Goal: Task Accomplishment & Management: Manage account settings

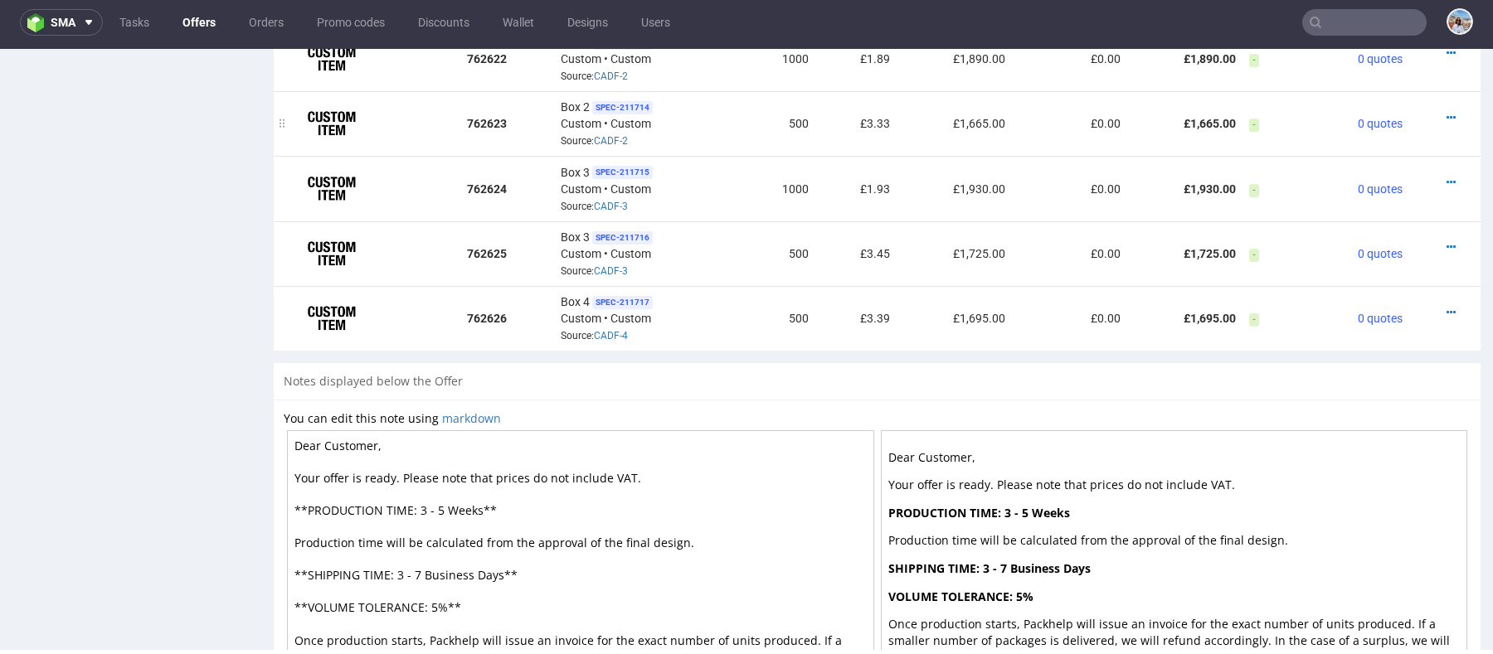
scroll to position [813, 0]
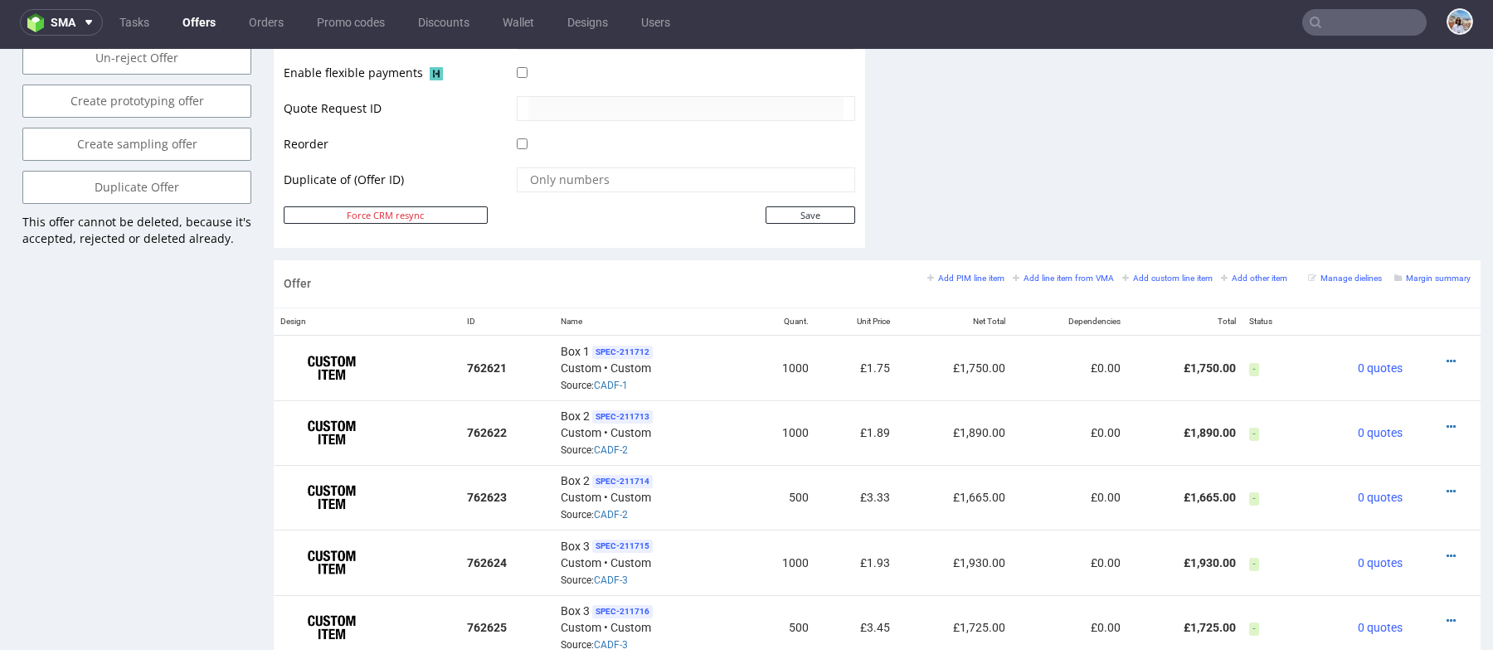
click at [1419, 272] on link "Margin summary" at bounding box center [1432, 278] width 76 height 12
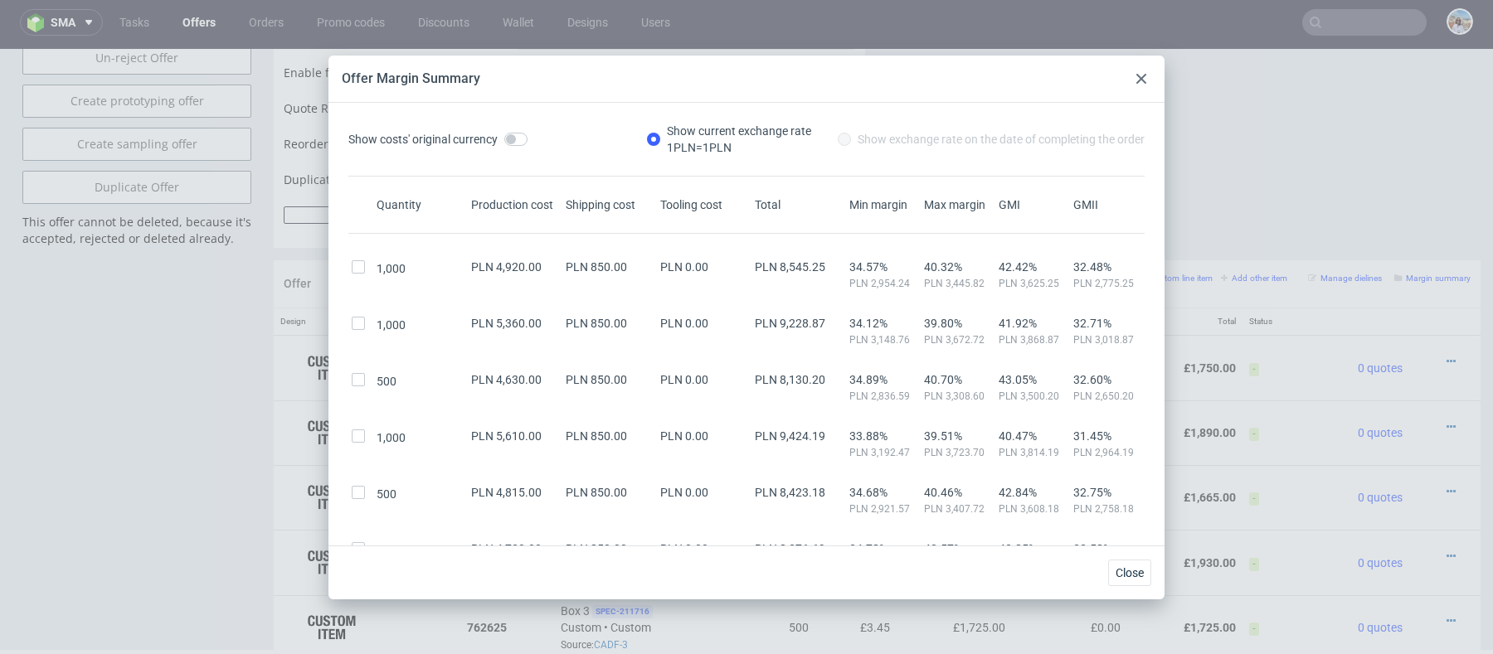
scroll to position [131, 0]
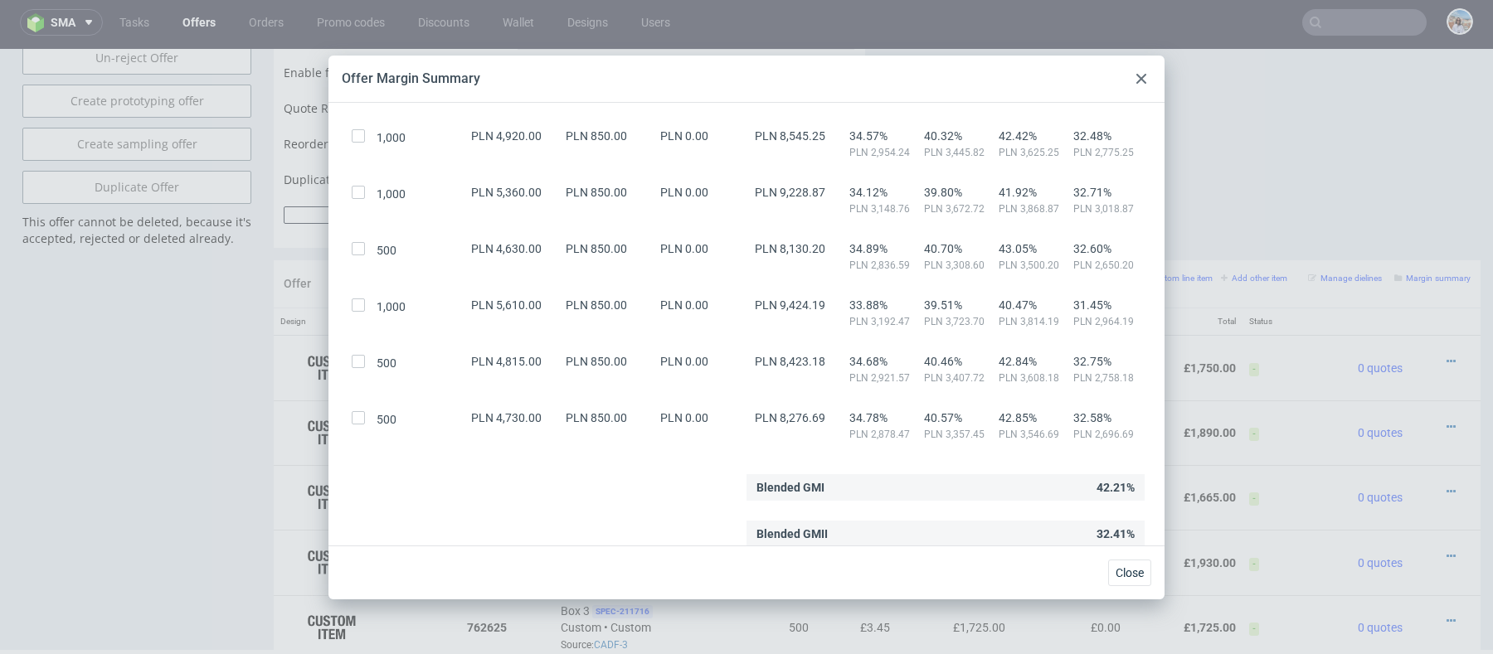
click at [1143, 74] on icon at bounding box center [1141, 79] width 10 height 10
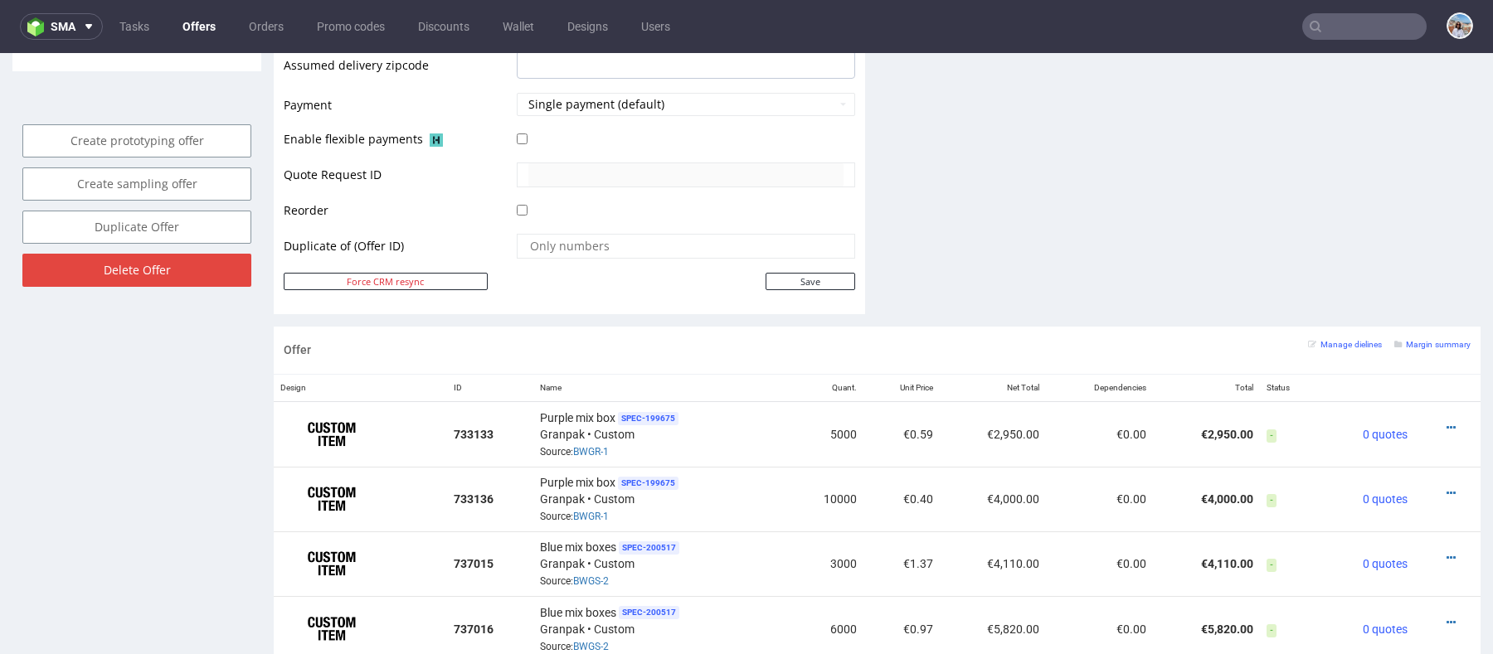
scroll to position [674, 0]
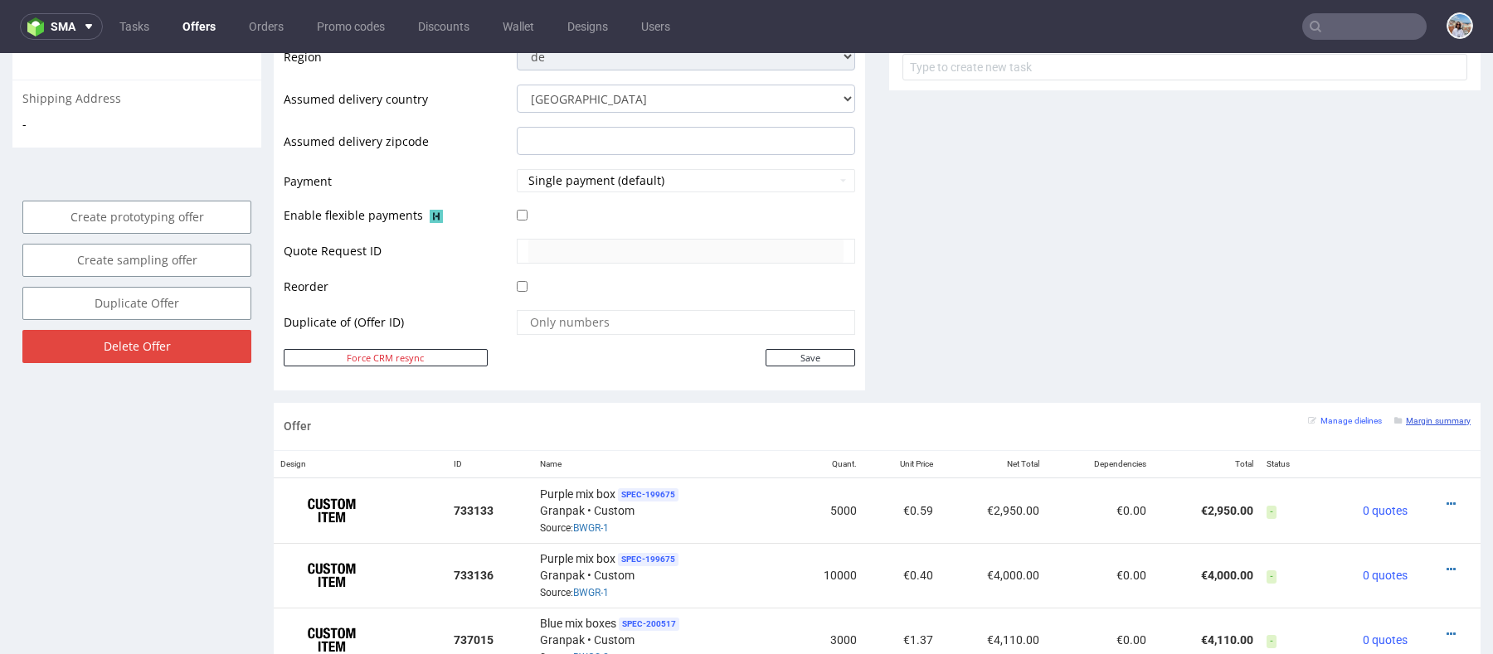
click at [1419, 420] on small "Margin summary" at bounding box center [1432, 420] width 76 height 9
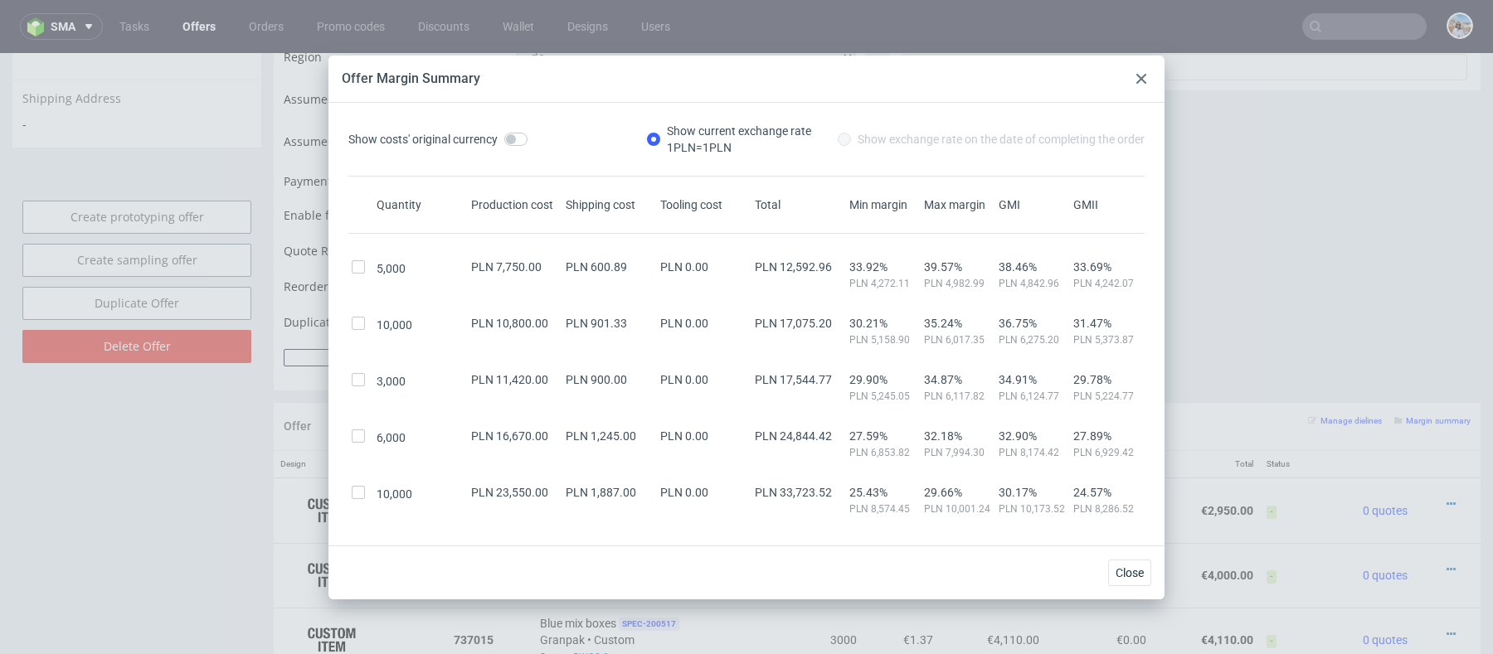
scroll to position [75, 0]
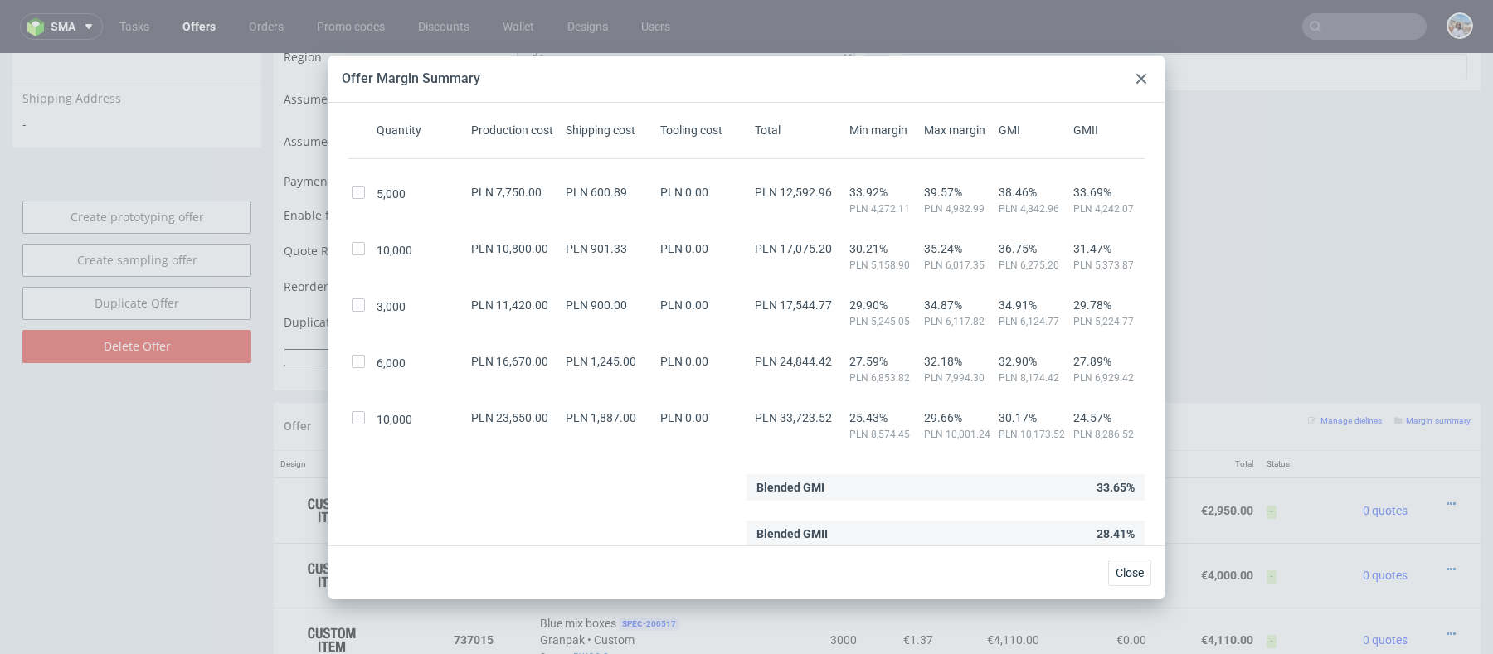
click at [1134, 77] on div at bounding box center [1141, 79] width 20 height 20
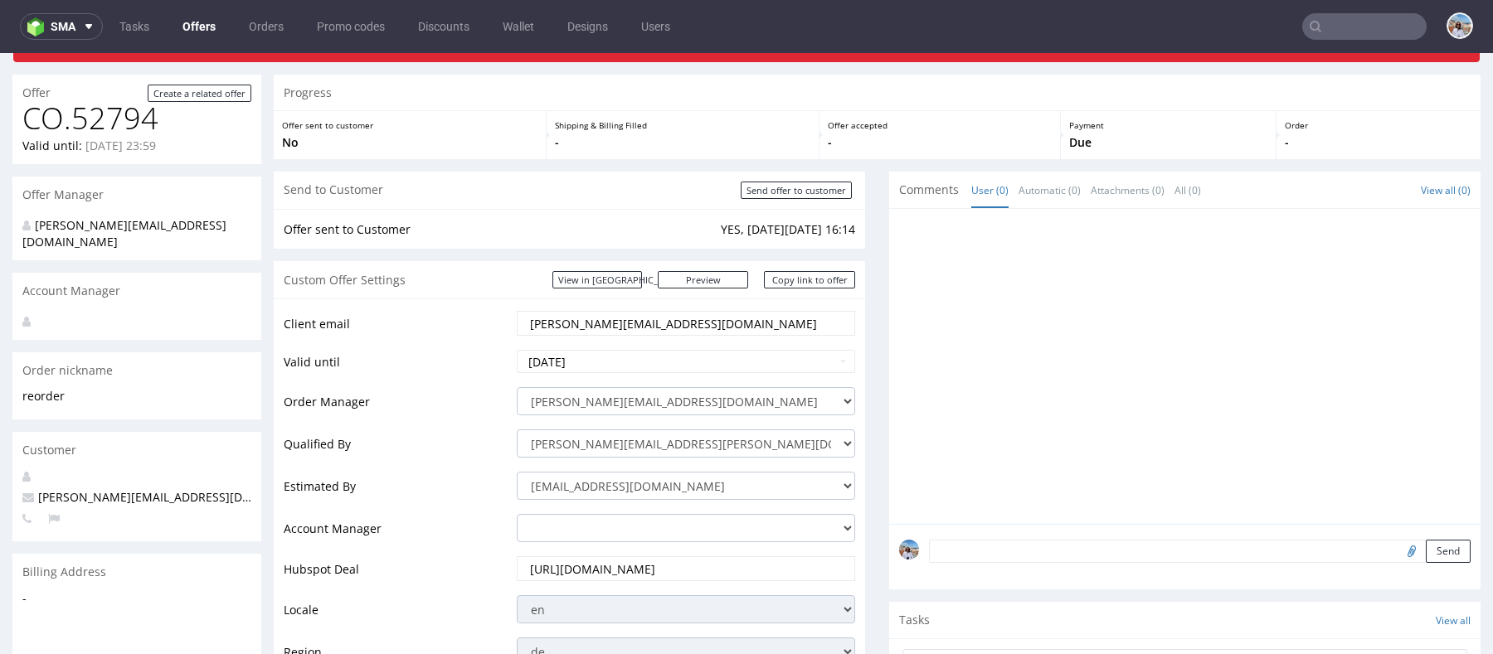
scroll to position [85, 0]
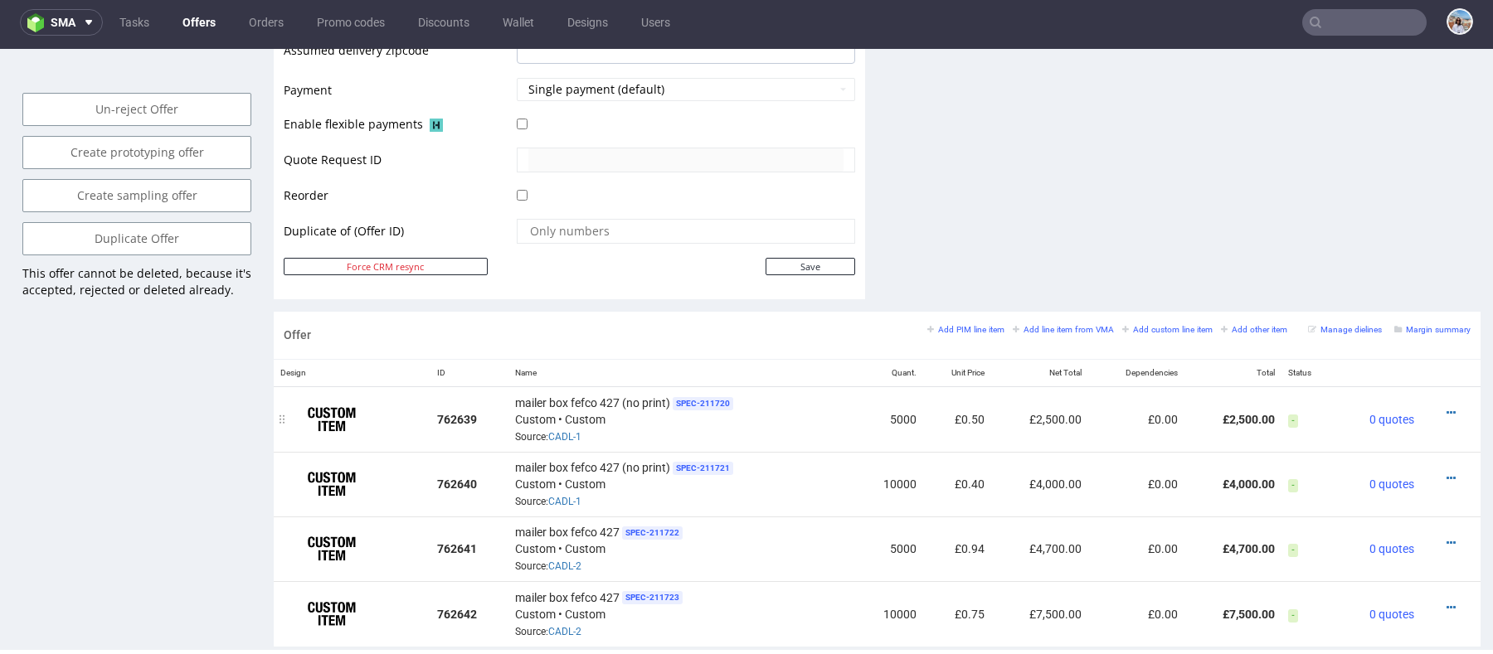
scroll to position [769, 0]
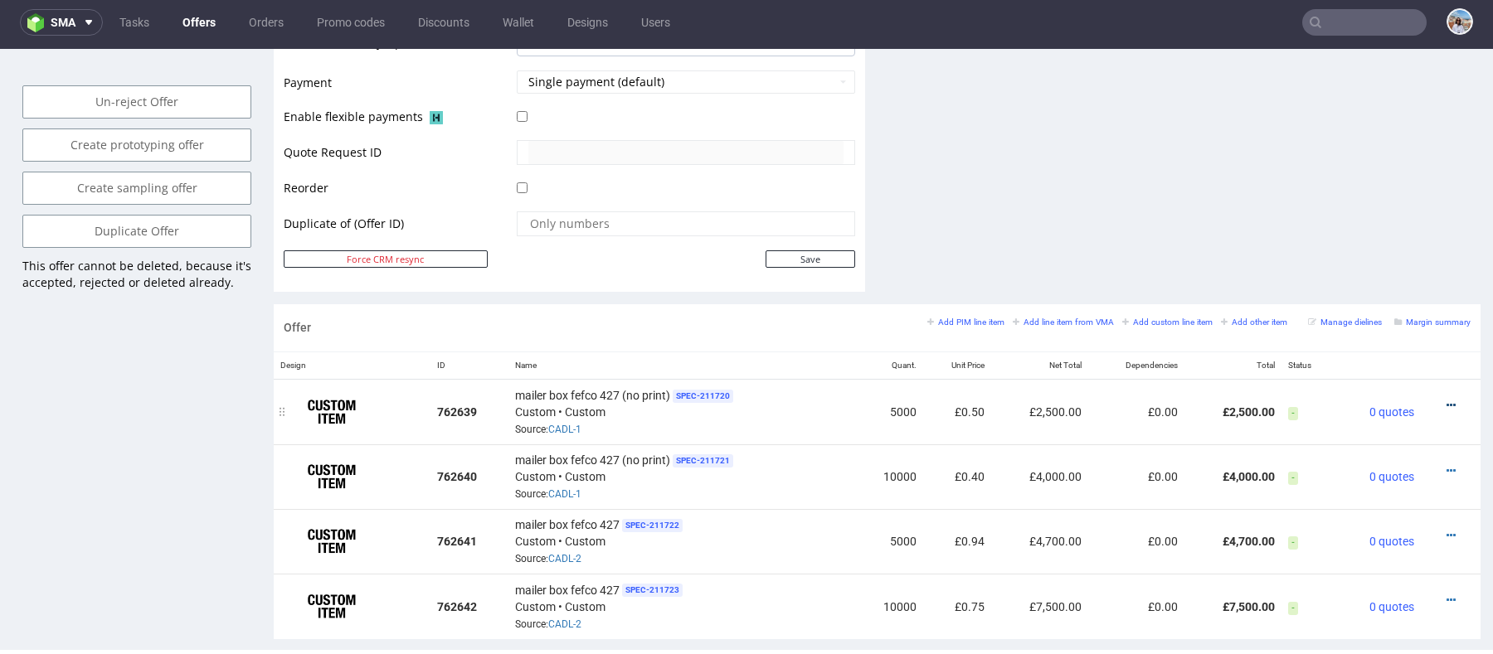
click at [1446, 406] on icon at bounding box center [1450, 406] width 9 height 12
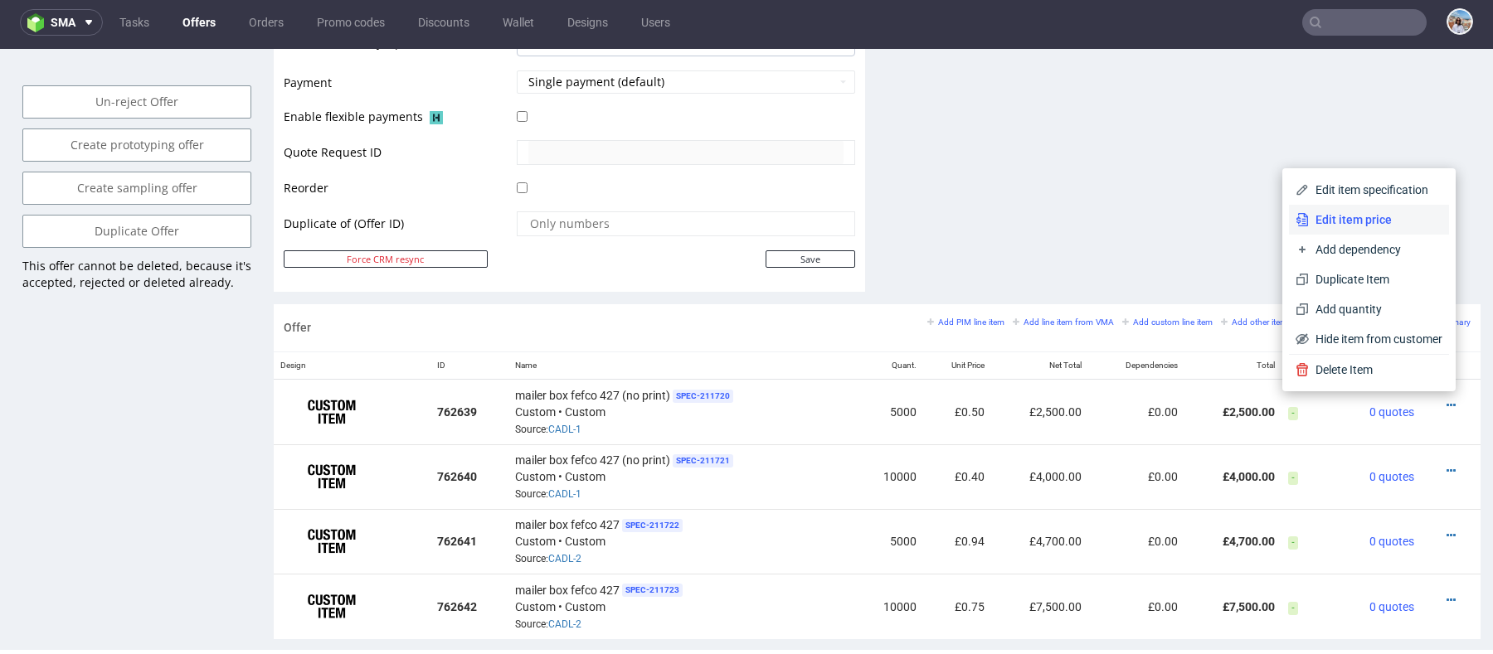
click at [1329, 221] on span "Edit item price" at bounding box center [1376, 219] width 134 height 17
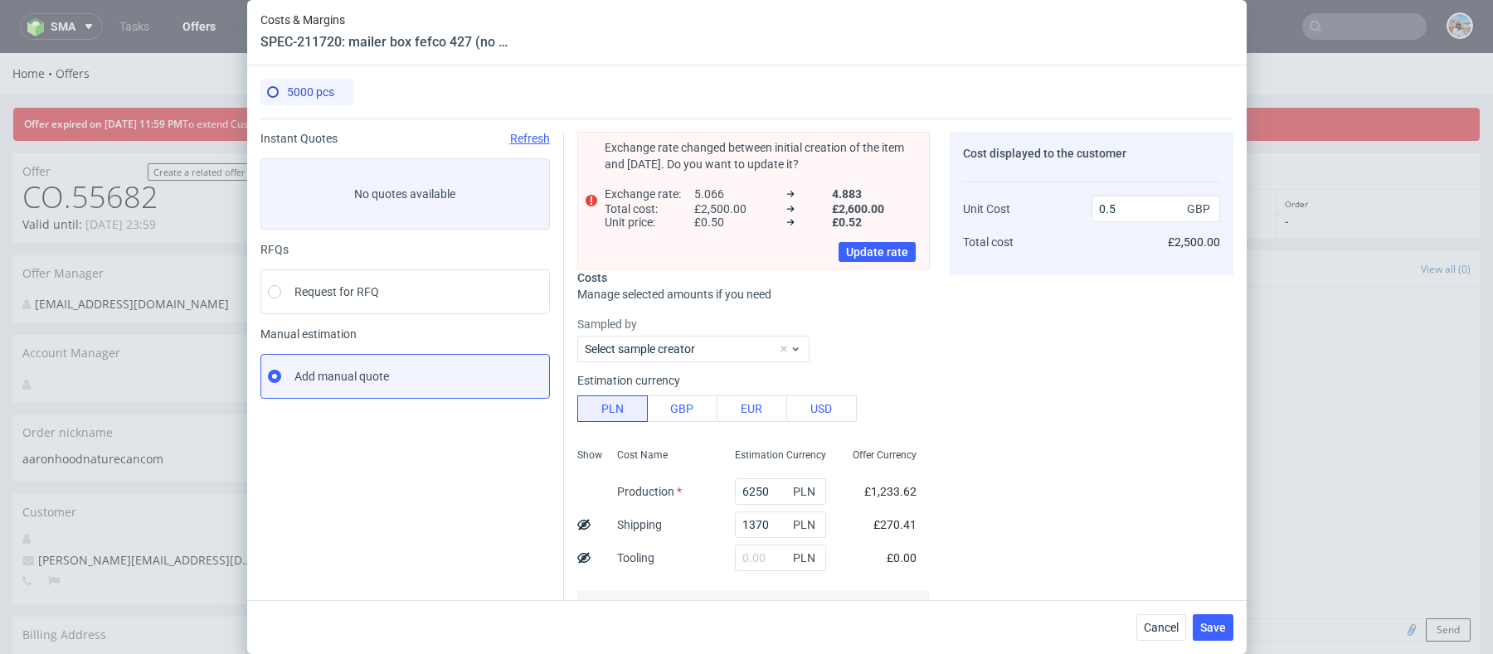
scroll to position [288, 0]
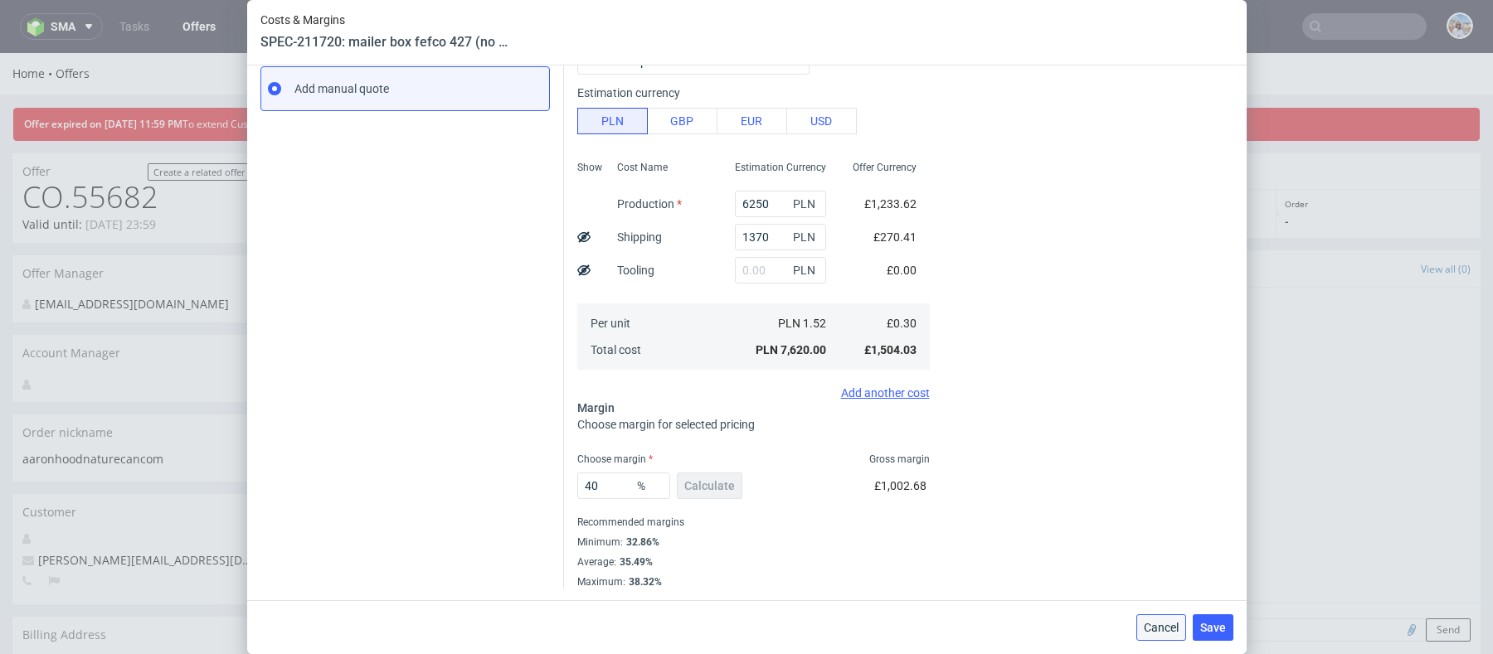
click at [1165, 637] on button "Cancel" at bounding box center [1161, 628] width 50 height 27
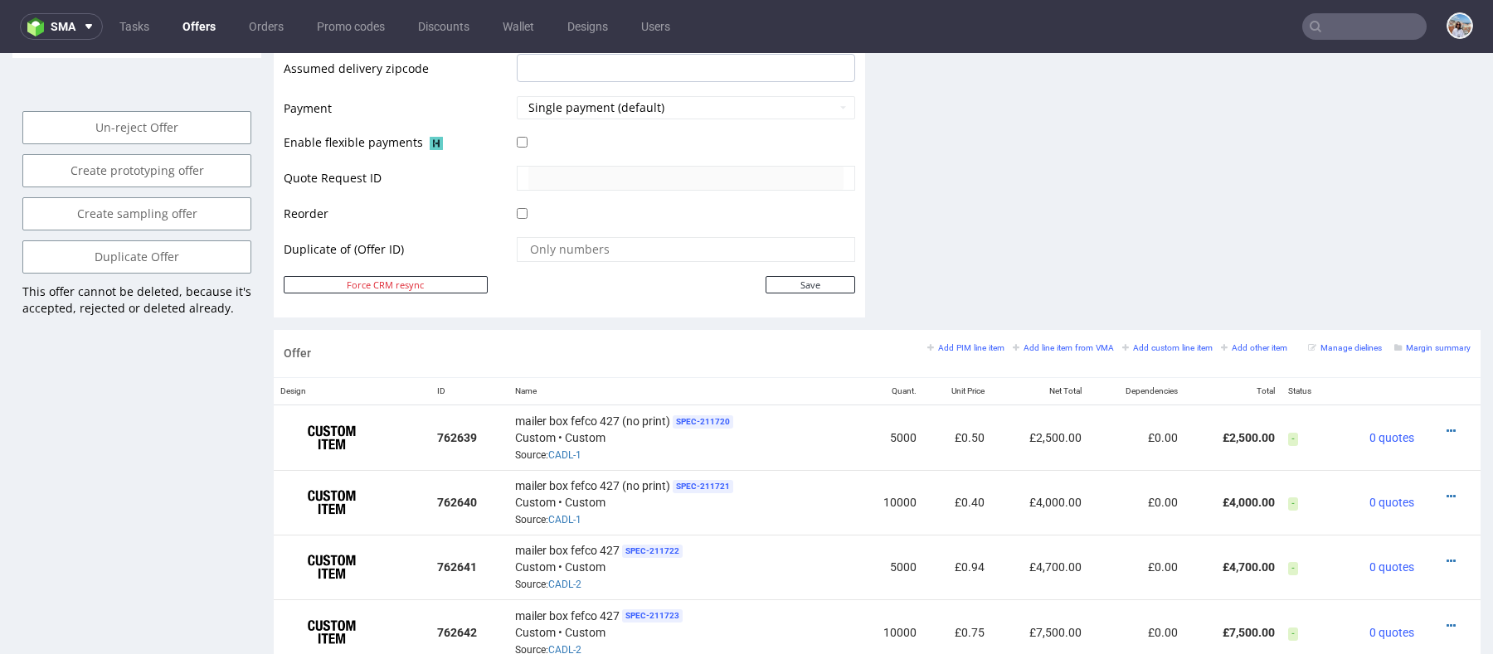
scroll to position [749, 0]
click at [1238, 434] on td "£2,500.00" at bounding box center [1232, 436] width 96 height 66
click at [1232, 498] on td "£4,000.00" at bounding box center [1232, 501] width 96 height 65
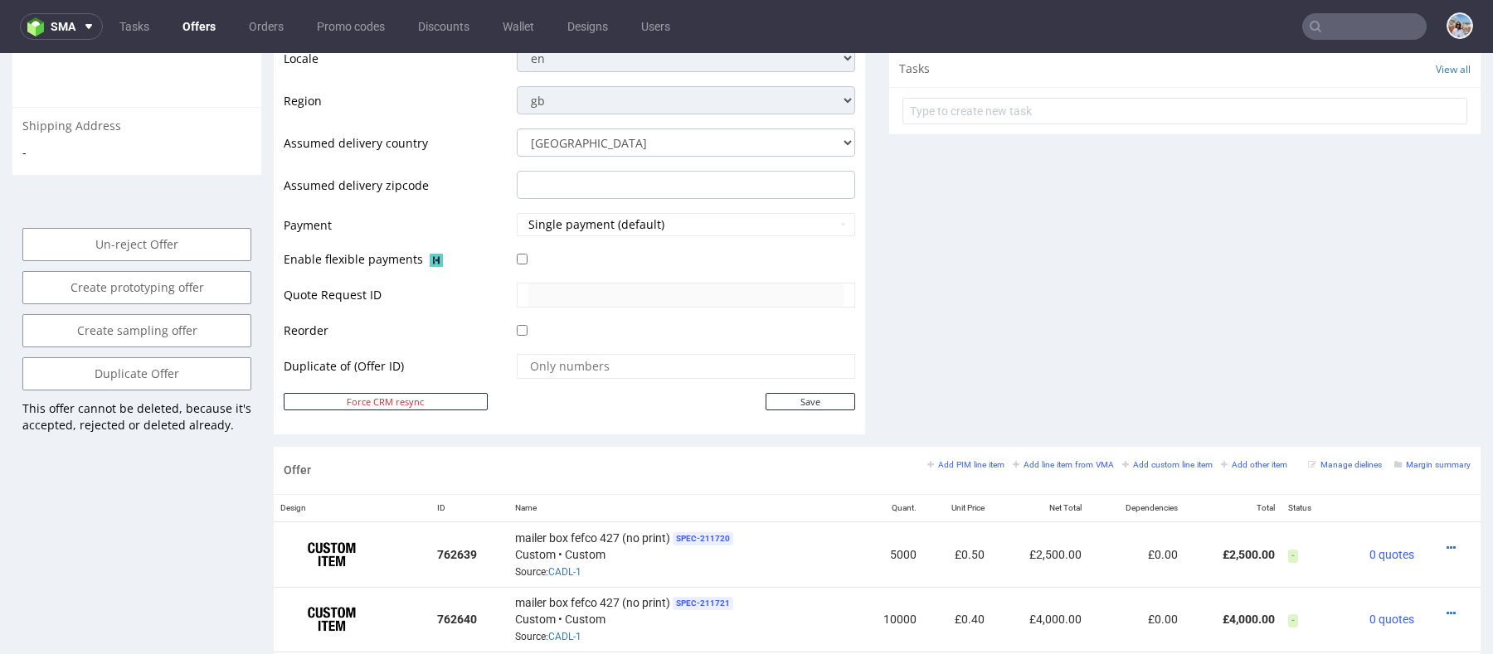
scroll to position [645, 0]
